Goal: Obtain resource: Obtain resource

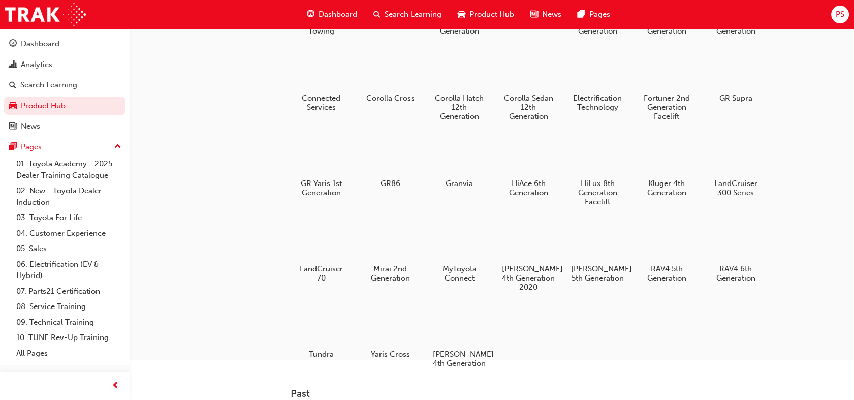
scroll to position [113, 0]
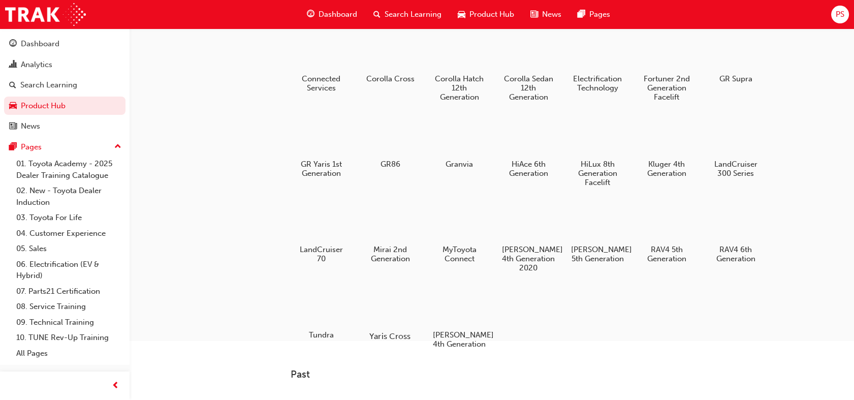
click at [387, 308] on div at bounding box center [390, 306] width 56 height 40
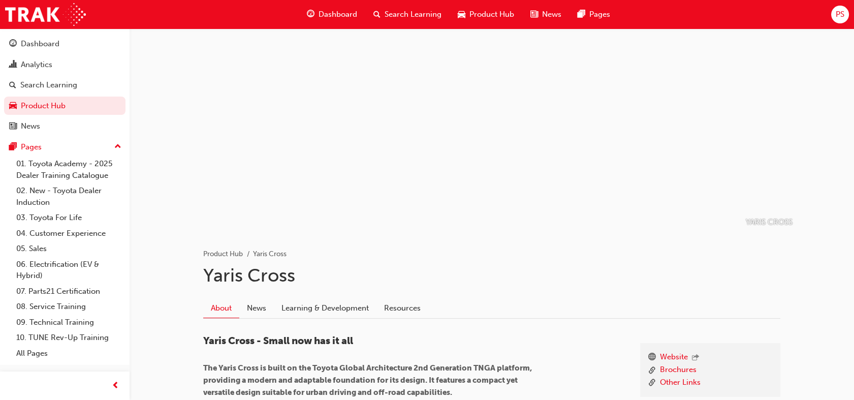
click at [669, 269] on h1 "Yaris Cross" at bounding box center [491, 275] width 577 height 22
click at [416, 304] on link "Resources" at bounding box center [402, 307] width 52 height 19
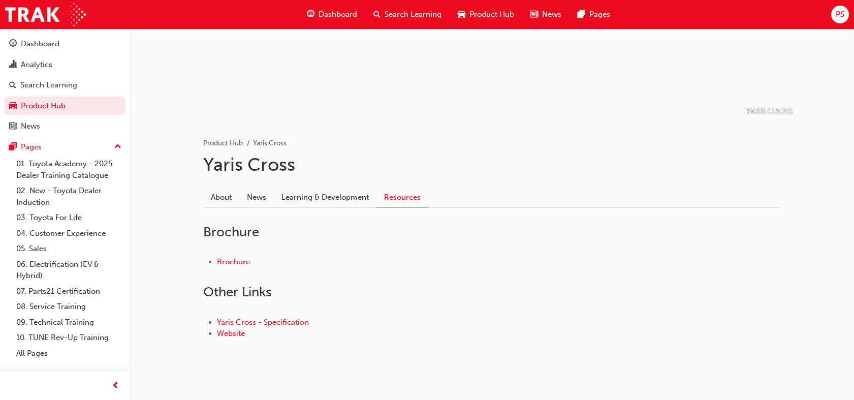
scroll to position [113, 0]
click at [236, 260] on link "Brochure" at bounding box center [233, 259] width 33 height 9
click at [229, 320] on link "Yaris Cross - Specification" at bounding box center [263, 319] width 92 height 9
click at [234, 329] on link "Website" at bounding box center [231, 331] width 28 height 9
